Goal: Task Accomplishment & Management: Use online tool/utility

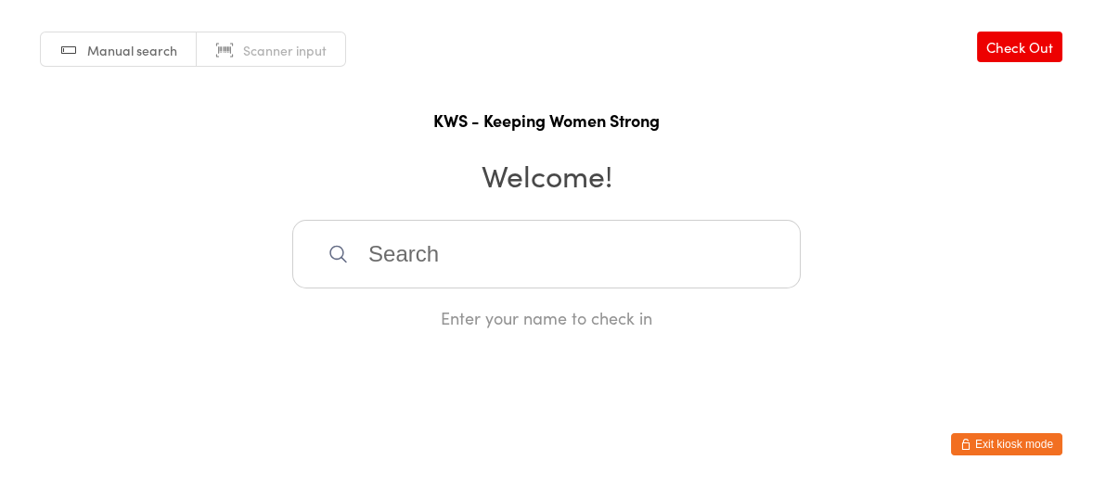
drag, startPoint x: 0, startPoint y: 0, endPoint x: 438, endPoint y: 261, distance: 509.5
click at [438, 261] on input "search" at bounding box center [546, 254] width 508 height 69
type input "r"
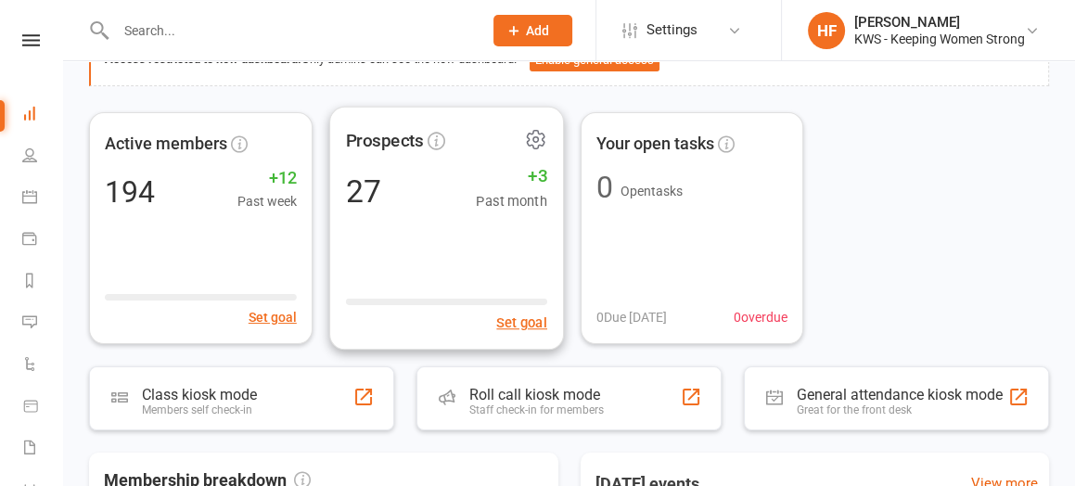
scroll to position [232, 0]
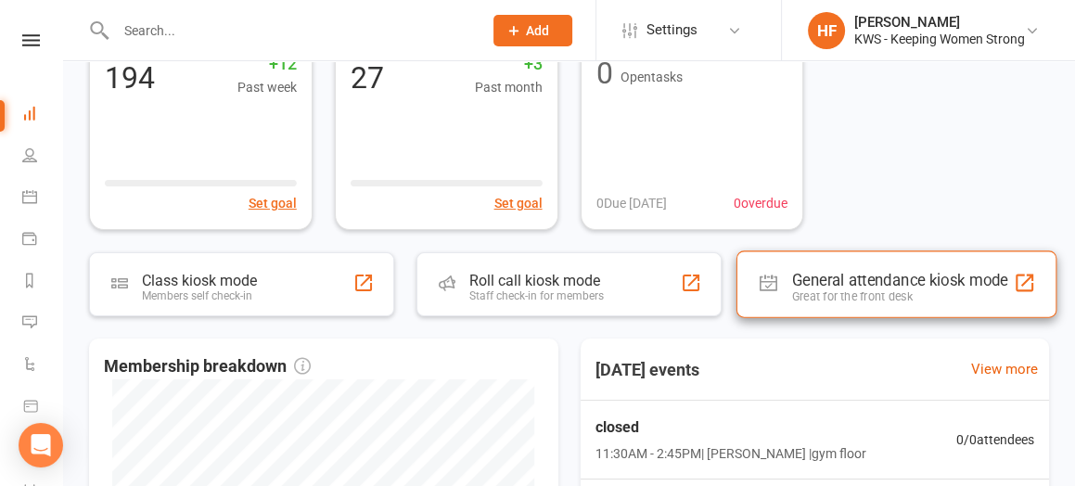
click at [818, 276] on div "General attendance kiosk mode" at bounding box center [900, 280] width 216 height 19
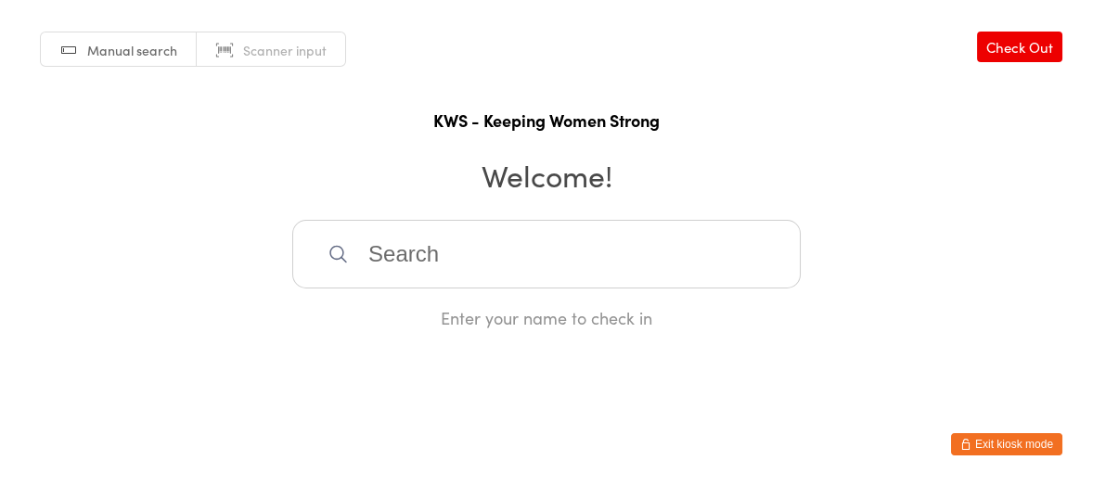
click at [488, 265] on input "search" at bounding box center [546, 254] width 508 height 69
